Goal: Check status: Check status

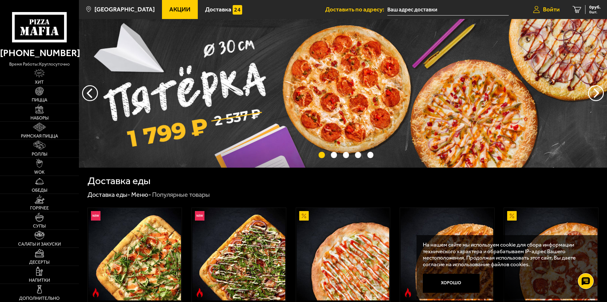
click at [551, 12] on span "Войти" at bounding box center [551, 9] width 17 height 6
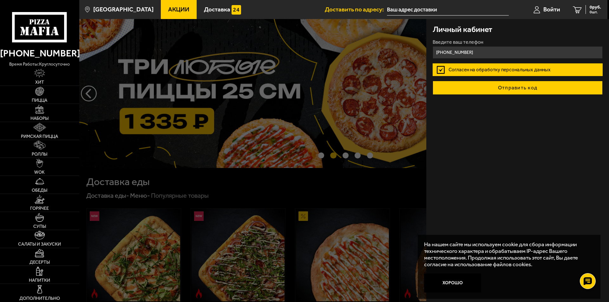
type input "[PHONE_NUMBER]"
click at [514, 92] on button "Отправить код" at bounding box center [517, 88] width 170 height 14
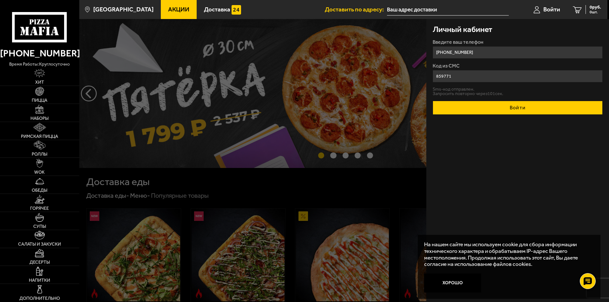
type input "859771"
click at [519, 108] on button "Войти" at bounding box center [517, 108] width 170 height 14
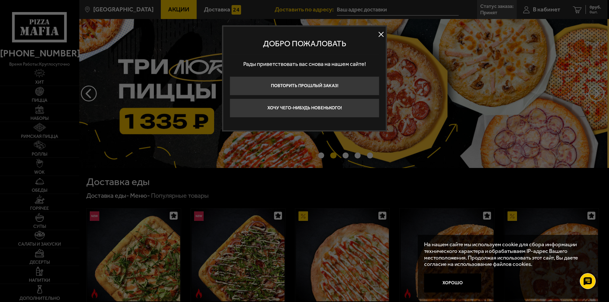
click at [379, 36] on button at bounding box center [381, 35] width 10 height 10
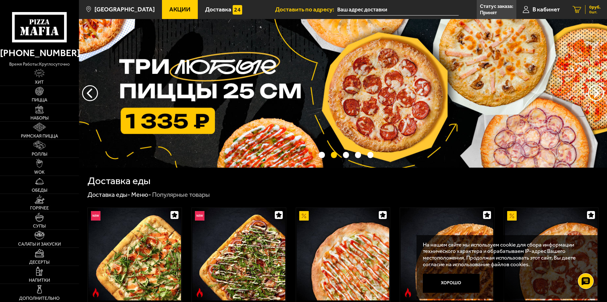
click at [597, 8] on span "0 руб." at bounding box center [594, 7] width 11 height 4
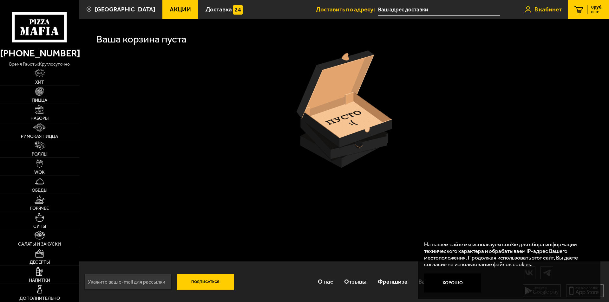
click at [553, 10] on span "В кабинет" at bounding box center [547, 9] width 27 height 6
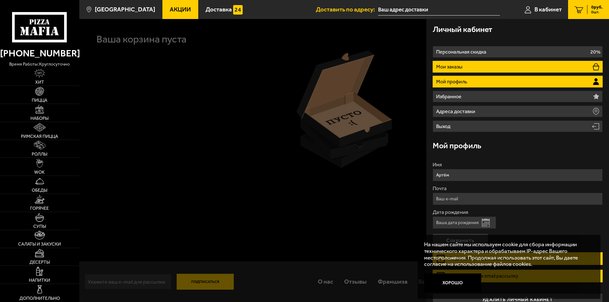
click at [476, 72] on li "Мои заказы" at bounding box center [517, 67] width 170 height 12
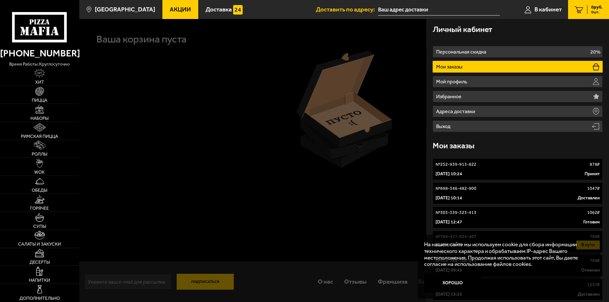
click at [515, 166] on div "№ 252-939-913-822 878 ₽" at bounding box center [517, 164] width 164 height 6
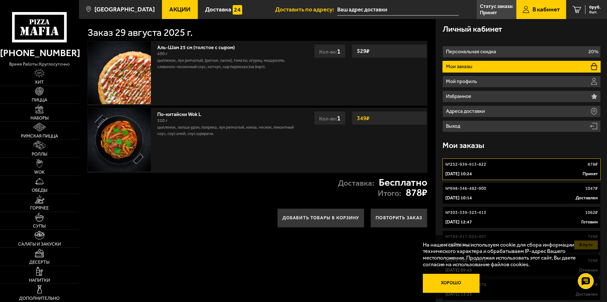
click at [454, 281] on button "Хорошо" at bounding box center [451, 283] width 57 height 19
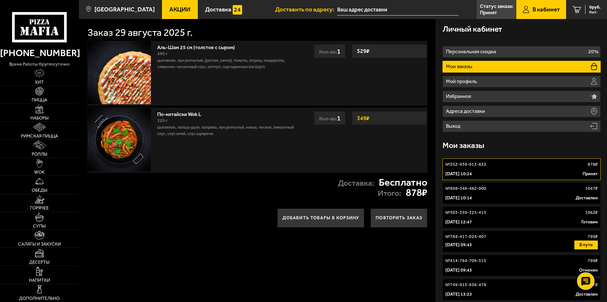
click at [590, 282] on use at bounding box center [585, 281] width 9 height 9
click at [584, 282] on icon at bounding box center [586, 281] width 7 height 7
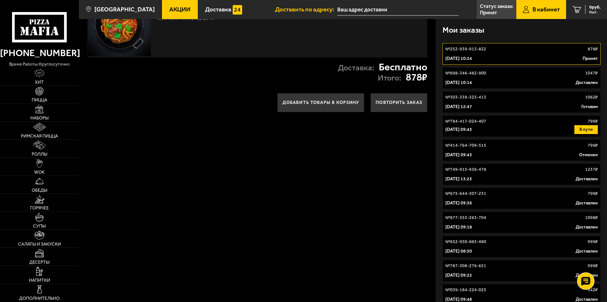
scroll to position [127, 0]
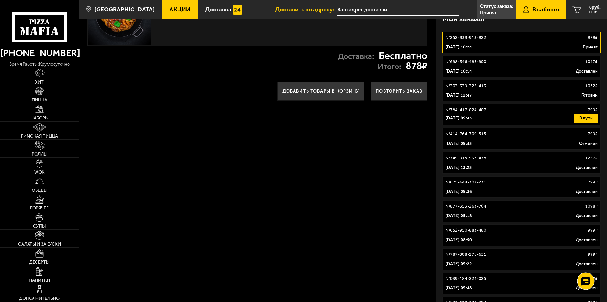
click at [589, 284] on use at bounding box center [585, 281] width 9 height 9
click at [582, 261] on use at bounding box center [585, 262] width 9 height 9
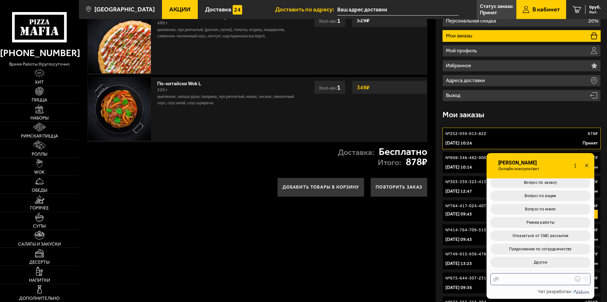
scroll to position [0, 0]
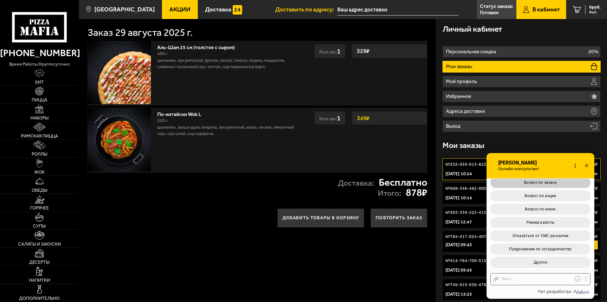
click at [541, 185] on button "Вопрос по заказу" at bounding box center [540, 182] width 100 height 11
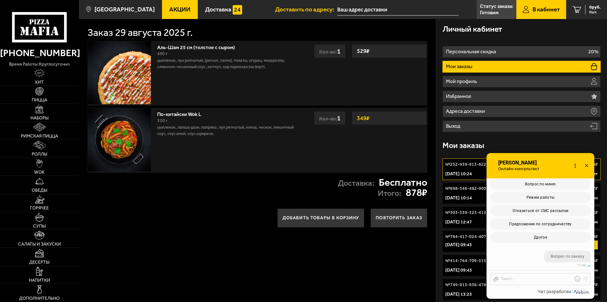
scroll to position [214, 0]
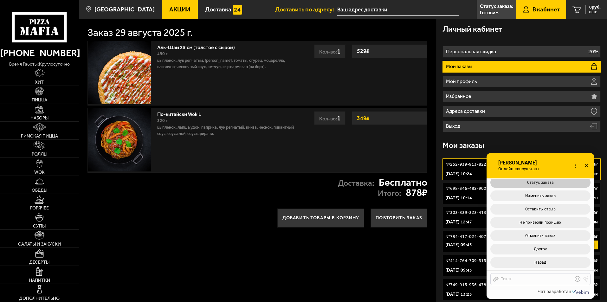
click at [544, 183] on span "Статус заказа" at bounding box center [540, 182] width 27 height 4
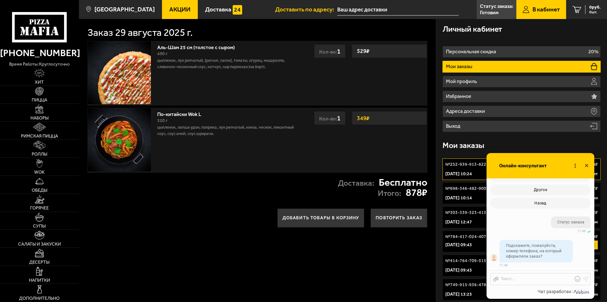
scroll to position [294, 0]
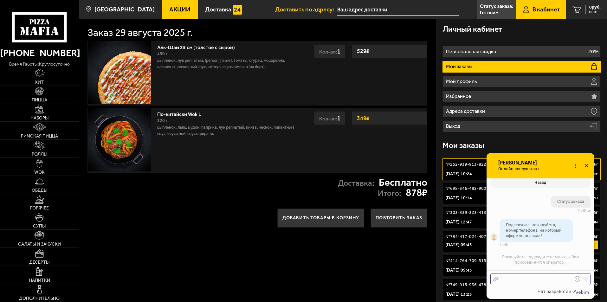
click at [513, 278] on div at bounding box center [536, 279] width 74 height 6
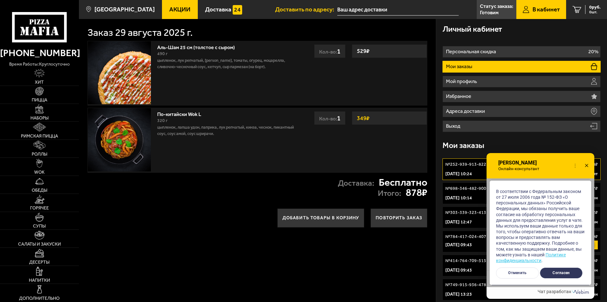
click at [555, 270] on button "Согласен" at bounding box center [561, 273] width 43 height 11
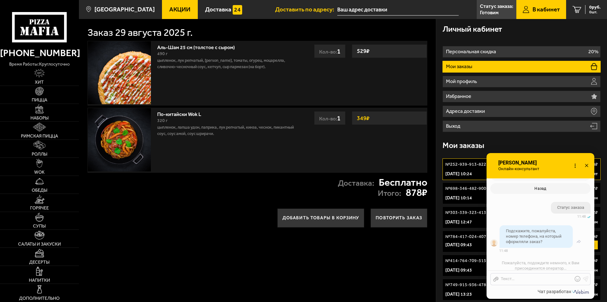
scroll to position [319, 0]
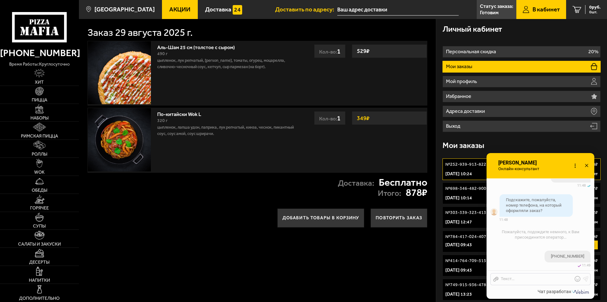
click at [520, 139] on div "Мои заказы" at bounding box center [522, 145] width 158 height 21
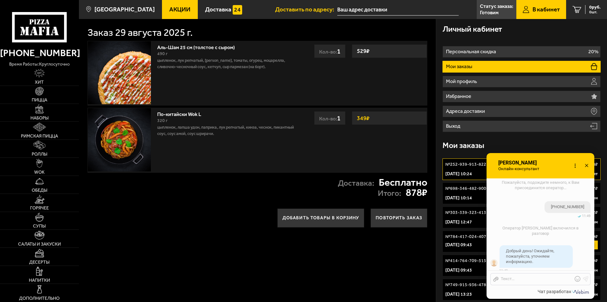
scroll to position [424, 0]
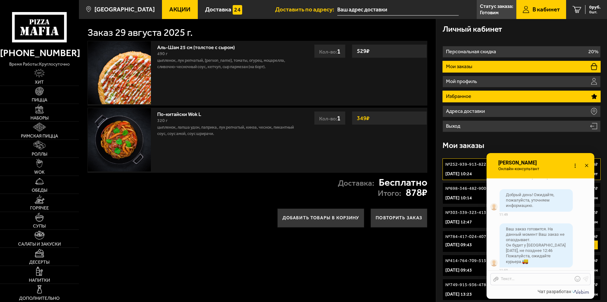
click at [448, 94] on p "Избранное" at bounding box center [459, 96] width 27 height 5
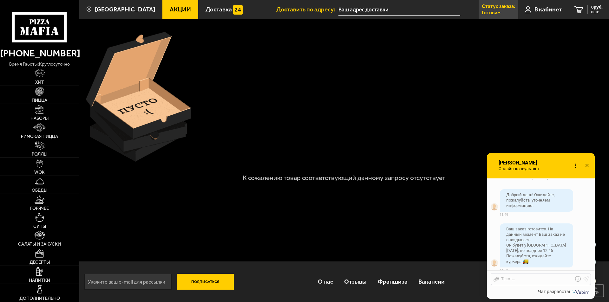
click at [502, 8] on p "Статус заказа:" at bounding box center [498, 6] width 33 height 5
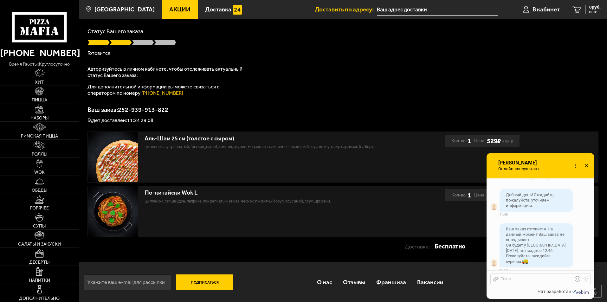
scroll to position [42, 0]
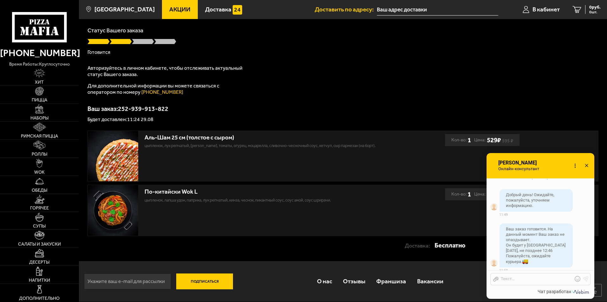
click at [87, 120] on div "Заказ принят Спасибо за Ваш заказ! Статус Вашего заказа Готовится Авторизуйтесь…" at bounding box center [343, 119] width 528 height 284
drag, startPoint x: 87, startPoint y: 120, endPoint x: 160, endPoint y: 120, distance: 72.6
click at [160, 120] on p "Будет доставлен: 11:24 29.08" at bounding box center [342, 119] width 511 height 5
copy p "Будет доставлен: 11:24 29.08"
click at [510, 278] on div at bounding box center [536, 279] width 74 height 6
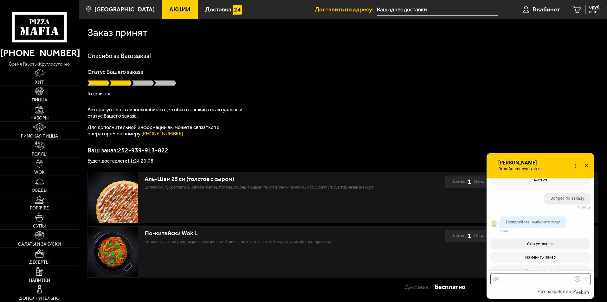
scroll to position [190, 0]
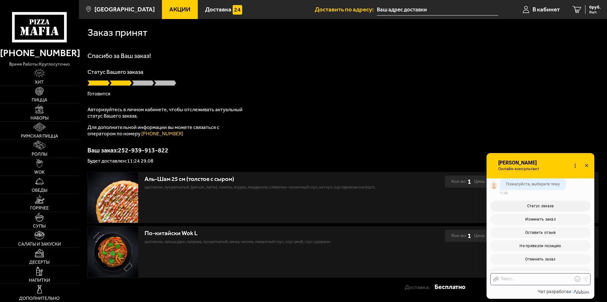
click at [579, 166] on icon at bounding box center [575, 165] width 9 height 9
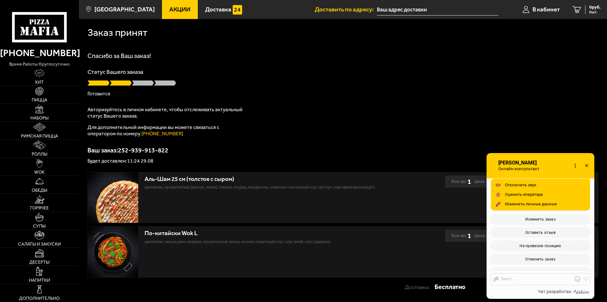
click at [574, 167] on icon at bounding box center [575, 165] width 9 height 9
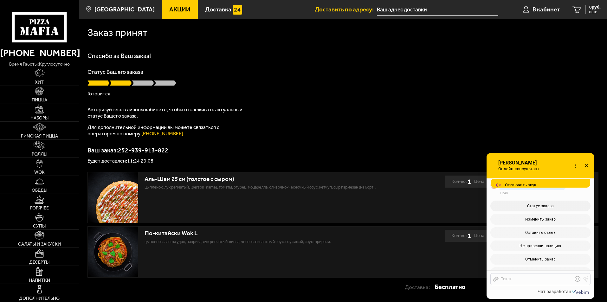
click at [574, 167] on icon at bounding box center [575, 165] width 9 height 9
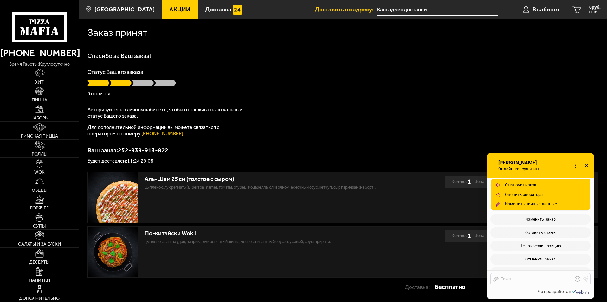
click at [574, 167] on icon at bounding box center [575, 165] width 9 height 9
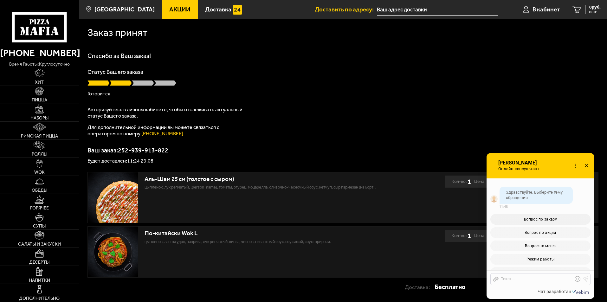
scroll to position [0, 0]
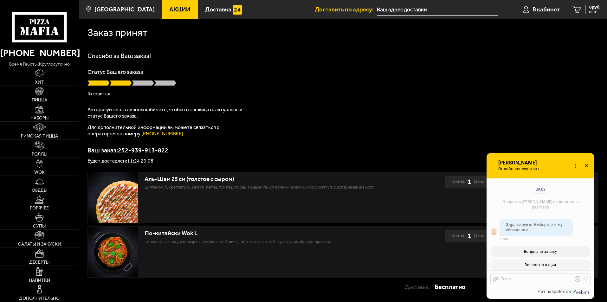
click at [360, 87] on div "Статус Вашего заказа Готовится" at bounding box center [342, 82] width 511 height 27
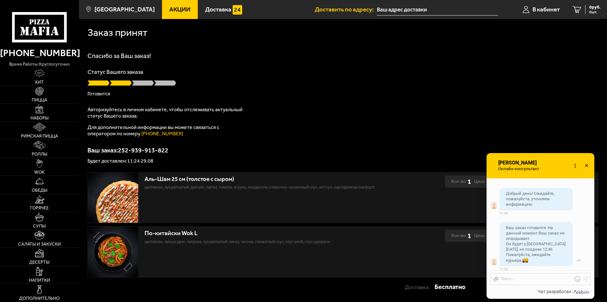
scroll to position [455, 0]
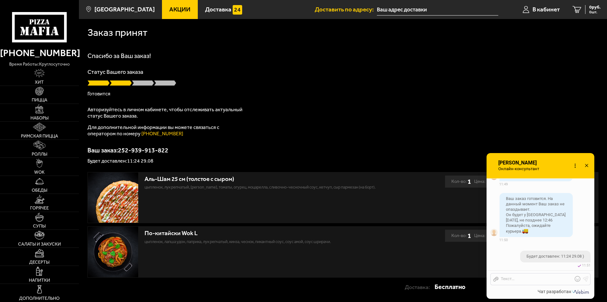
click at [586, 166] on use at bounding box center [586, 165] width 3 height 3
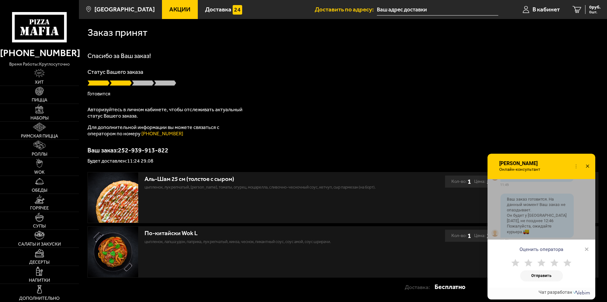
click at [585, 164] on icon at bounding box center [587, 166] width 9 height 9
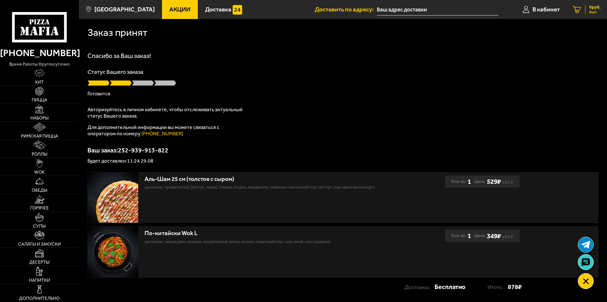
click at [597, 5] on span "0 руб." at bounding box center [594, 7] width 11 height 4
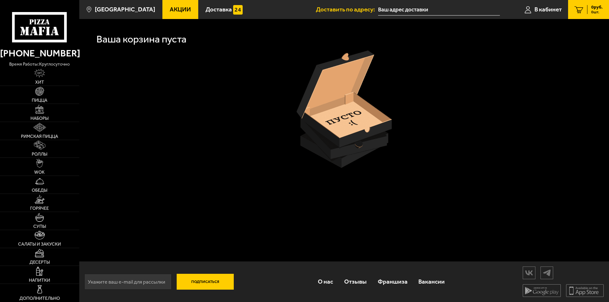
click at [602, 8] on span "0 руб." at bounding box center [596, 7] width 11 height 4
click at [565, 8] on link "В кабинет" at bounding box center [543, 9] width 50 height 19
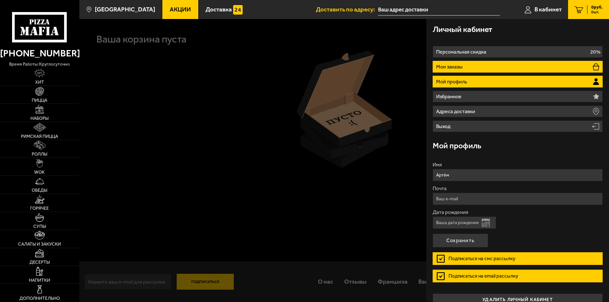
click at [480, 69] on li "Мои заказы" at bounding box center [517, 67] width 170 height 12
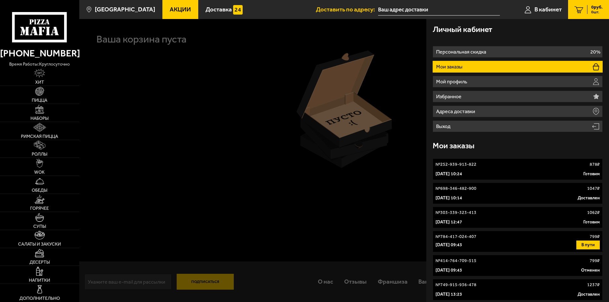
click at [514, 175] on div "29 августа 2025 г. 10:24 Готовим" at bounding box center [517, 174] width 164 height 6
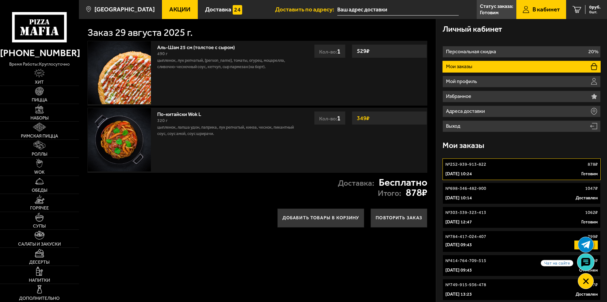
click at [587, 262] on use at bounding box center [585, 262] width 9 height 9
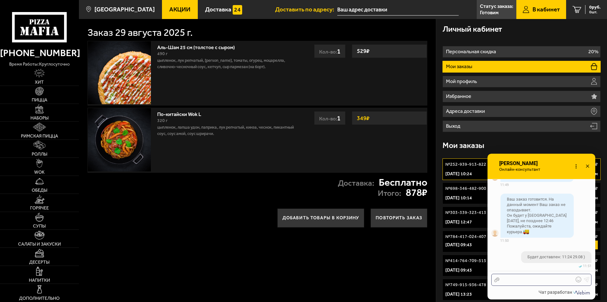
click at [517, 282] on div at bounding box center [537, 280] width 74 height 6
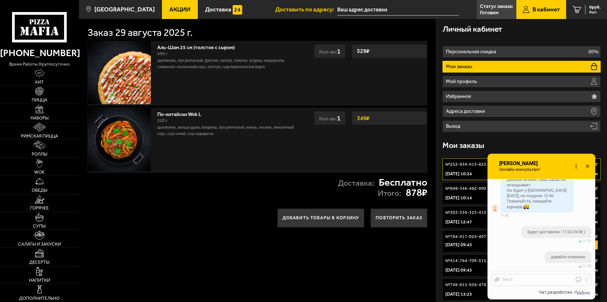
click at [574, 168] on icon at bounding box center [576, 166] width 9 height 9
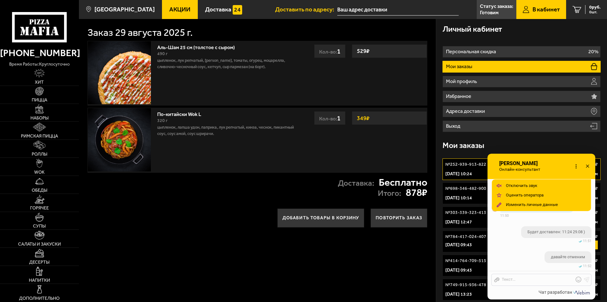
click at [574, 168] on icon at bounding box center [576, 166] width 9 height 9
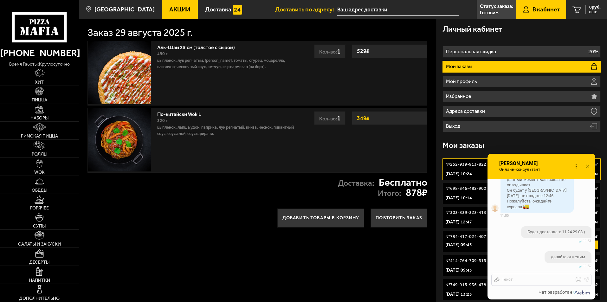
click at [543, 6] on span "В кабинет" at bounding box center [546, 9] width 27 height 6
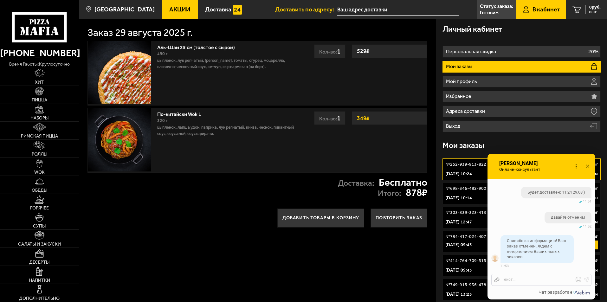
click at [587, 168] on icon at bounding box center [587, 166] width 9 height 9
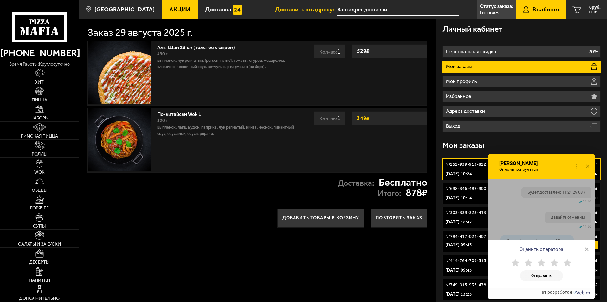
click at [588, 167] on icon at bounding box center [587, 166] width 9 height 9
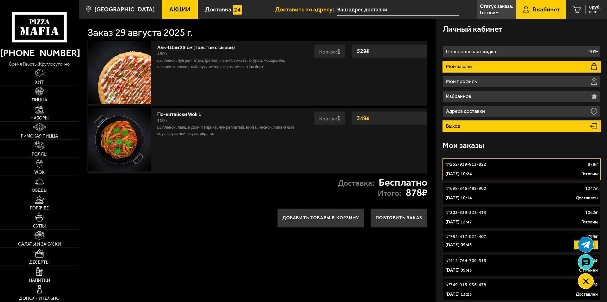
click at [473, 125] on li "Выход" at bounding box center [522, 126] width 158 height 12
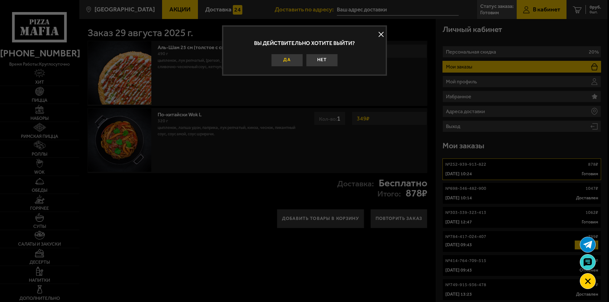
click at [294, 61] on button "Да" at bounding box center [287, 60] width 32 height 13
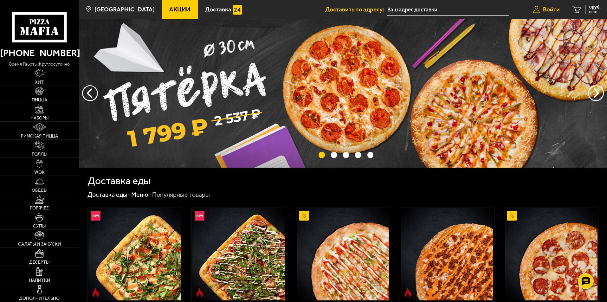
click at [556, 7] on span "Войти" at bounding box center [551, 9] width 17 height 6
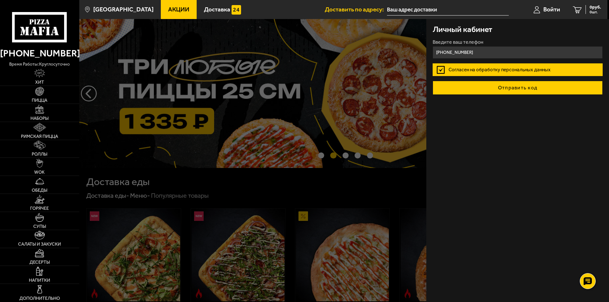
type input "[PHONE_NUMBER]"
click at [483, 91] on button "Отправить код" at bounding box center [517, 88] width 170 height 14
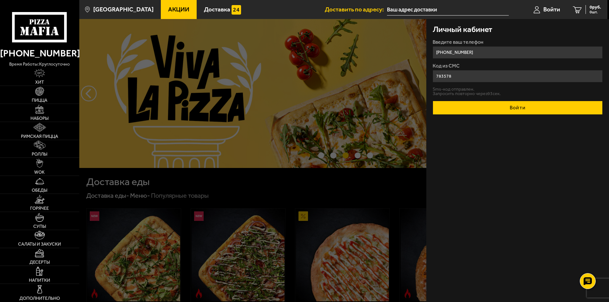
type input "783578"
click at [464, 103] on button "Войти" at bounding box center [517, 108] width 170 height 14
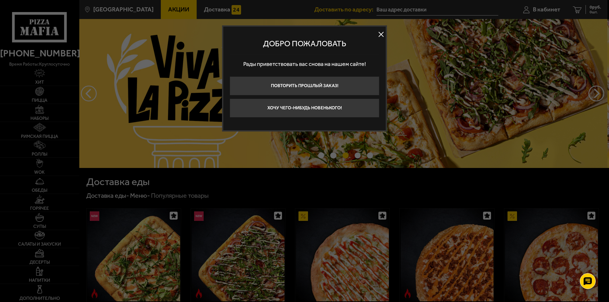
click at [382, 34] on button at bounding box center [381, 35] width 10 height 10
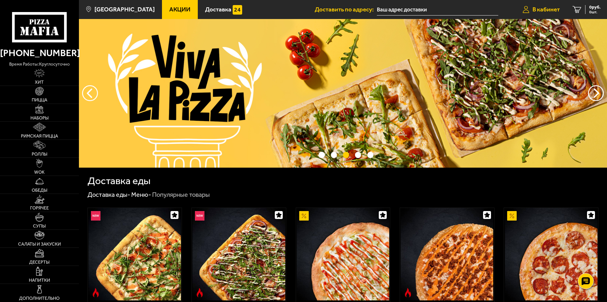
click at [553, 10] on span "В кабинет" at bounding box center [546, 9] width 27 height 6
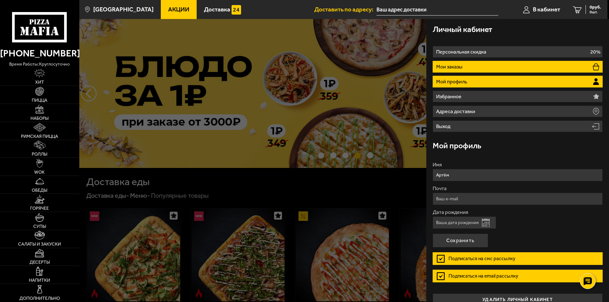
click at [525, 69] on li "Мои заказы" at bounding box center [517, 67] width 170 height 12
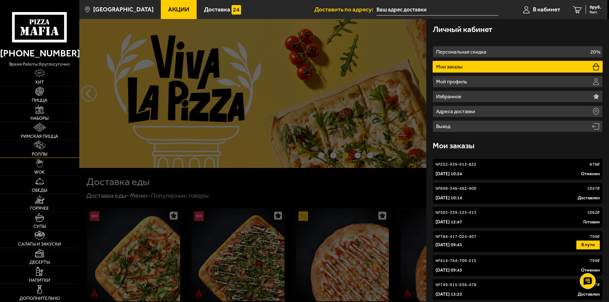
click at [41, 147] on img at bounding box center [39, 145] width 11 height 9
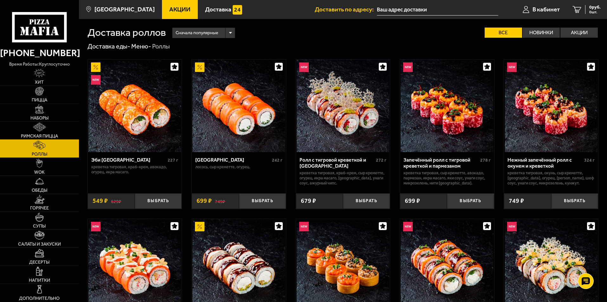
click at [43, 126] on img at bounding box center [39, 127] width 13 height 9
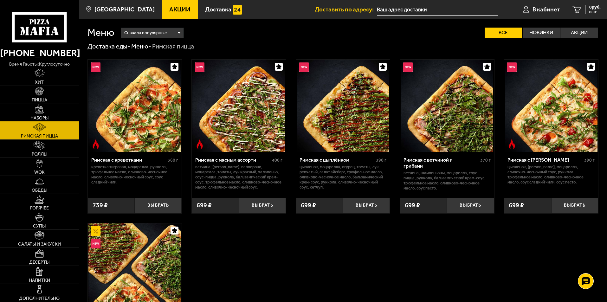
click at [45, 113] on link "Наборы" at bounding box center [39, 113] width 79 height 18
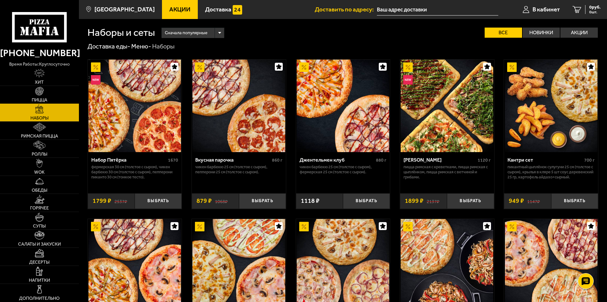
click at [44, 89] on link "Пицца" at bounding box center [39, 95] width 79 height 18
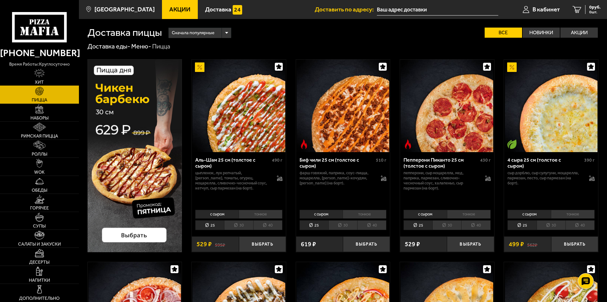
click at [45, 73] on img at bounding box center [39, 73] width 11 height 9
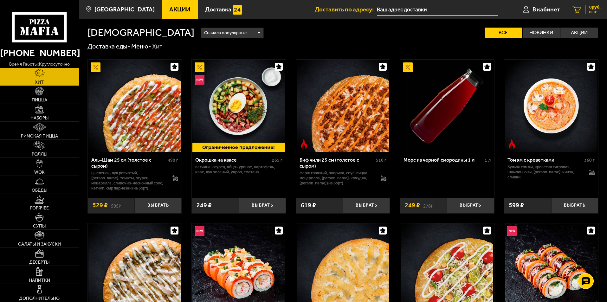
click at [594, 10] on span "0 шт." at bounding box center [594, 12] width 11 height 4
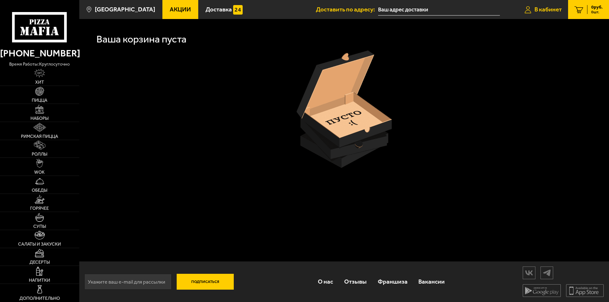
click at [544, 12] on span "В кабинет" at bounding box center [547, 9] width 27 height 6
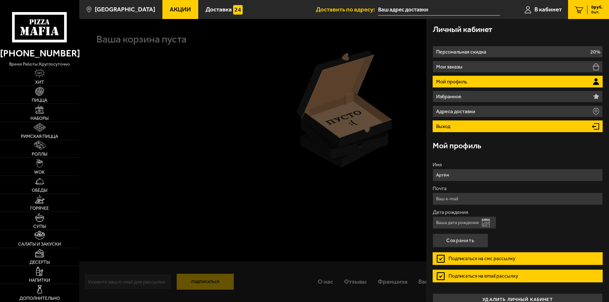
click at [461, 123] on li "Выход" at bounding box center [517, 126] width 170 height 12
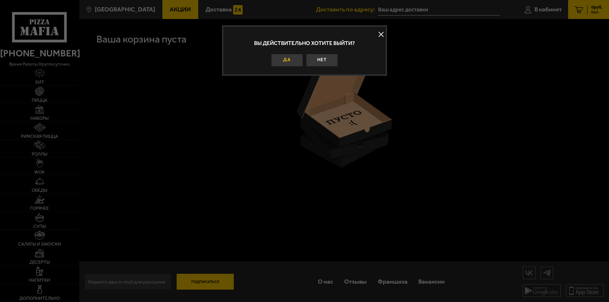
click at [282, 63] on button "Да" at bounding box center [287, 60] width 32 height 13
